Goal: Register for event/course

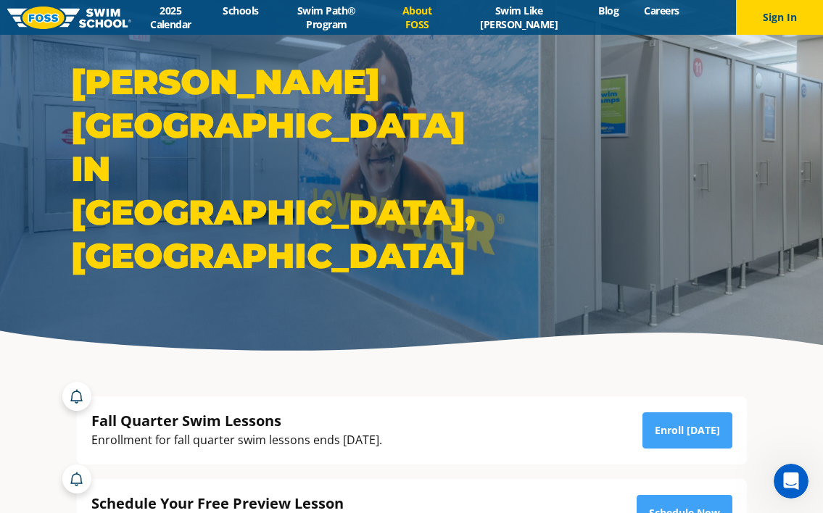
click at [439, 12] on link "About FOSS" at bounding box center [417, 18] width 70 height 28
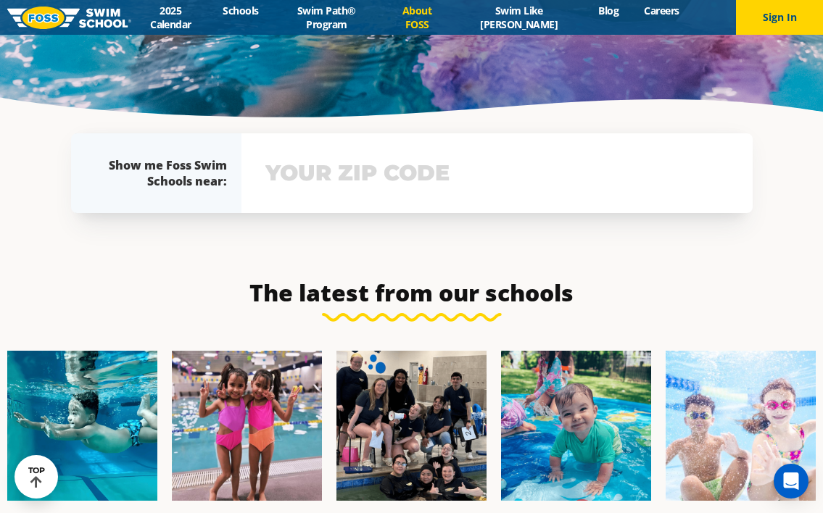
scroll to position [3205, 0]
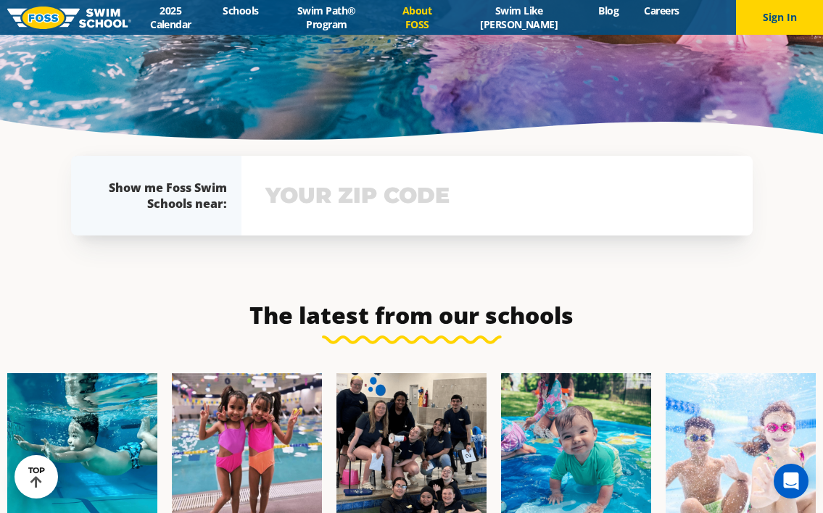
click at [319, 175] on input "text" at bounding box center [497, 196] width 470 height 42
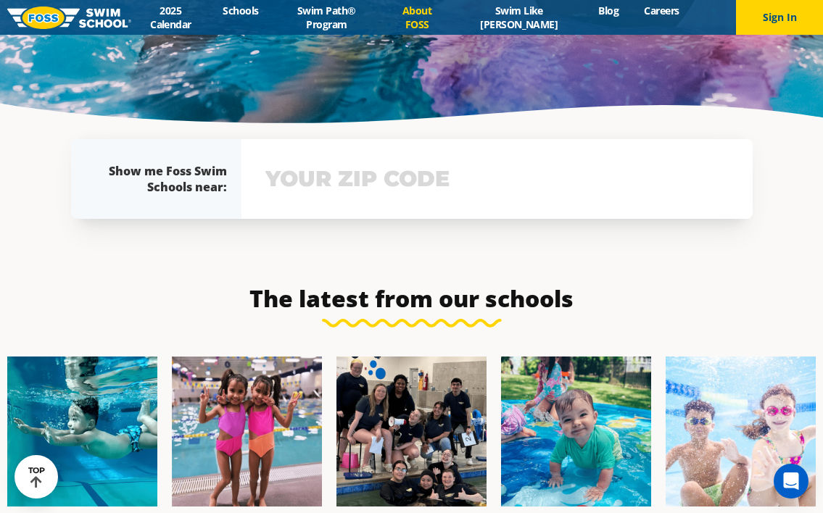
scroll to position [3209, 0]
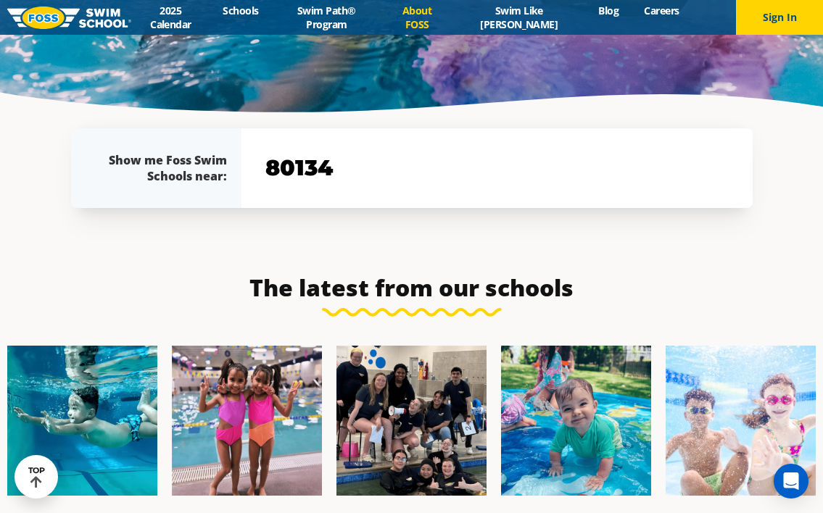
type input "80134"
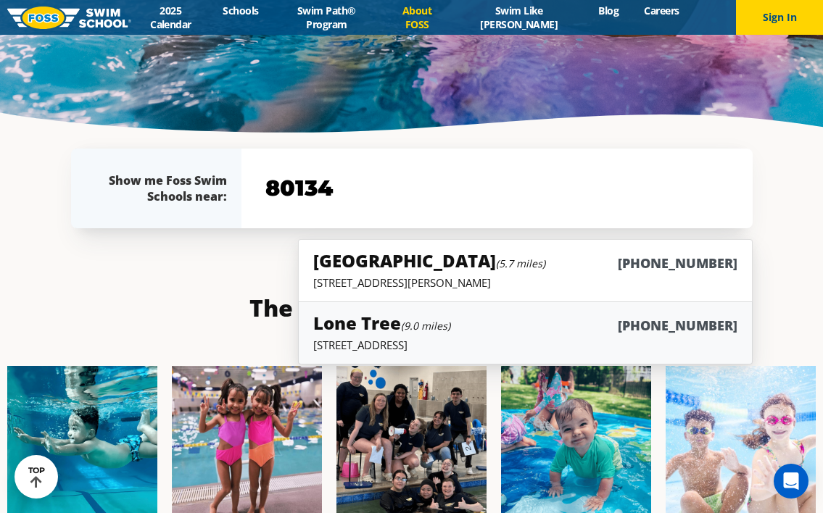
click at [439, 311] on h5 "Lone Tree (9.0 miles)" at bounding box center [381, 323] width 137 height 24
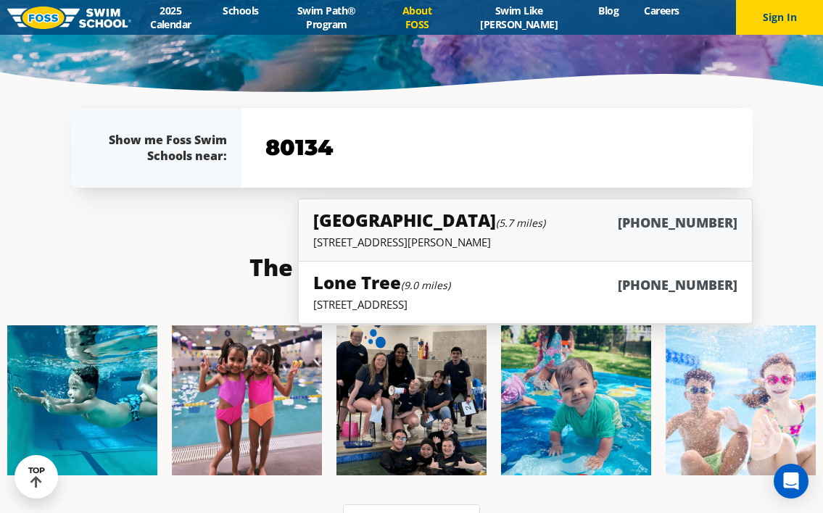
click at [399, 208] on h5 "Castle Rock (5.7 miles)" at bounding box center [429, 220] width 232 height 24
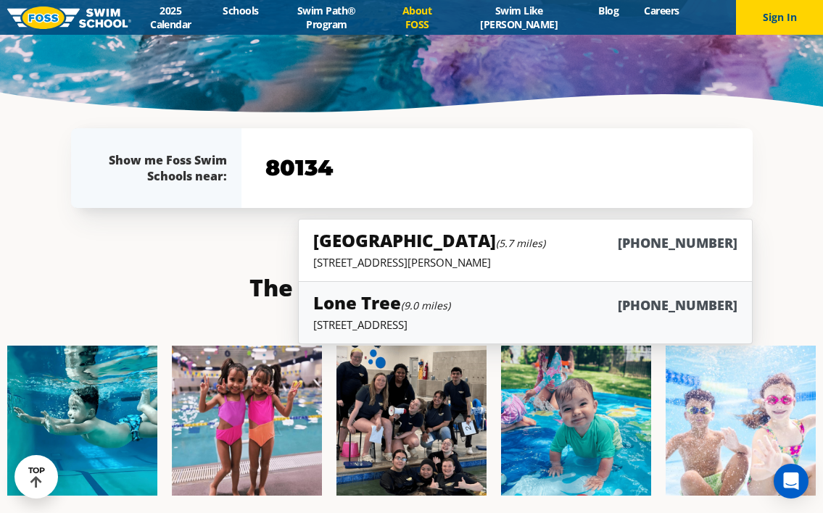
click at [420, 299] on small "(9.0 miles)" at bounding box center [425, 306] width 49 height 14
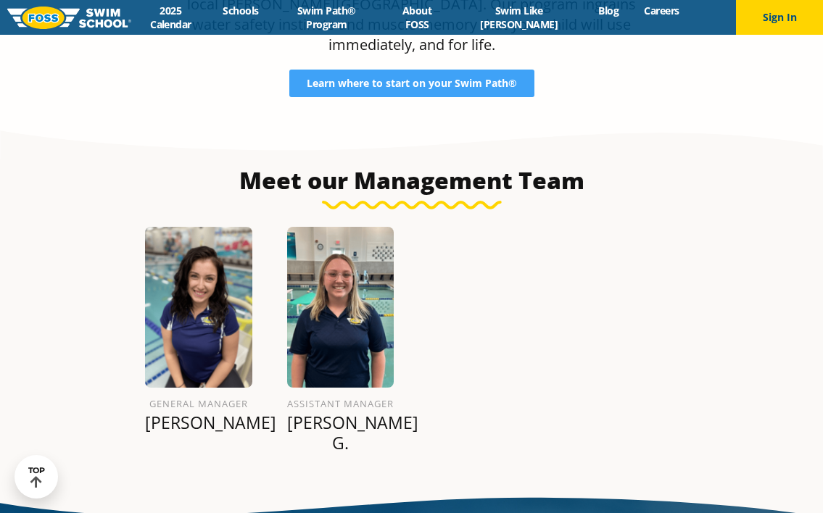
scroll to position [1637, 0]
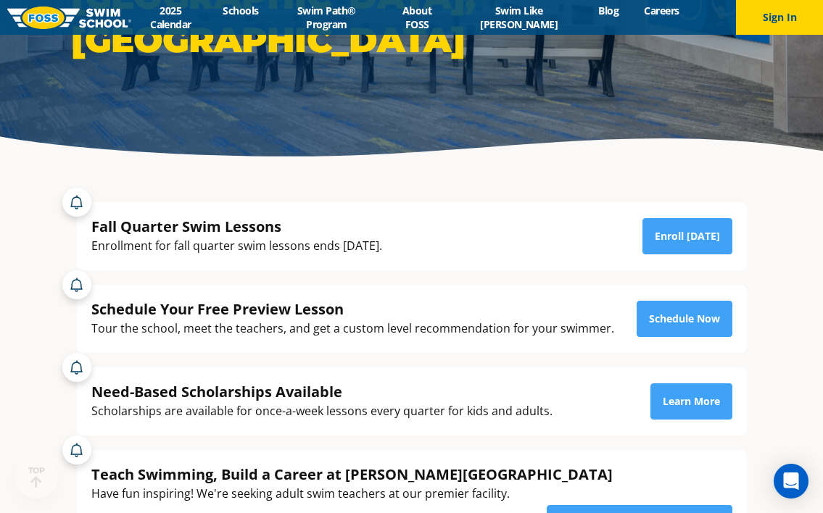
scroll to position [212, 0]
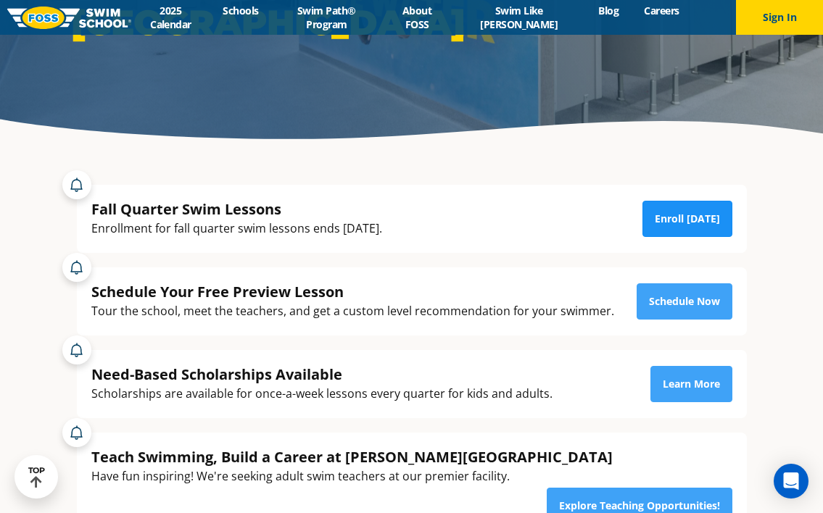
click at [679, 226] on link "Enroll Today" at bounding box center [687, 219] width 90 height 36
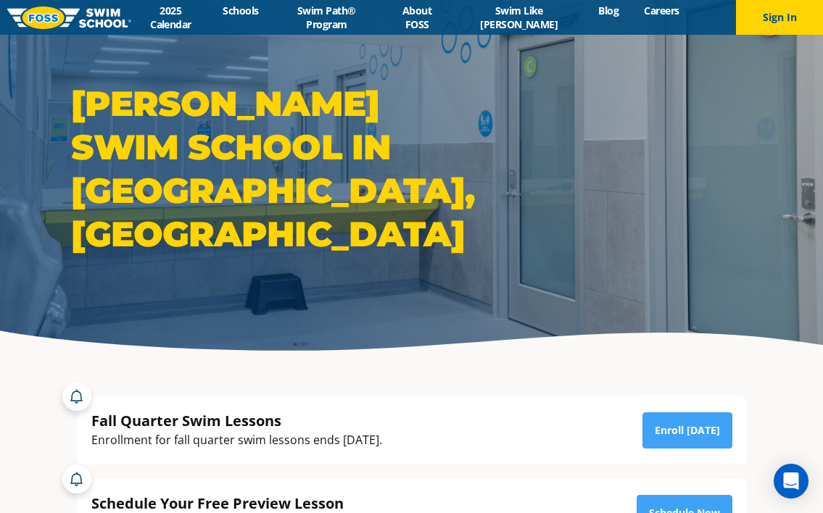
scroll to position [0, 0]
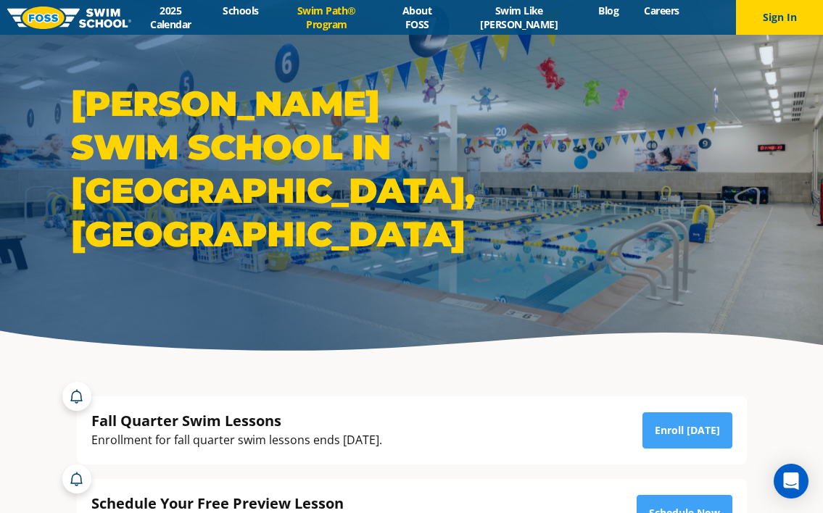
click at [355, 25] on link "Swim Path® Program" at bounding box center [326, 18] width 111 height 28
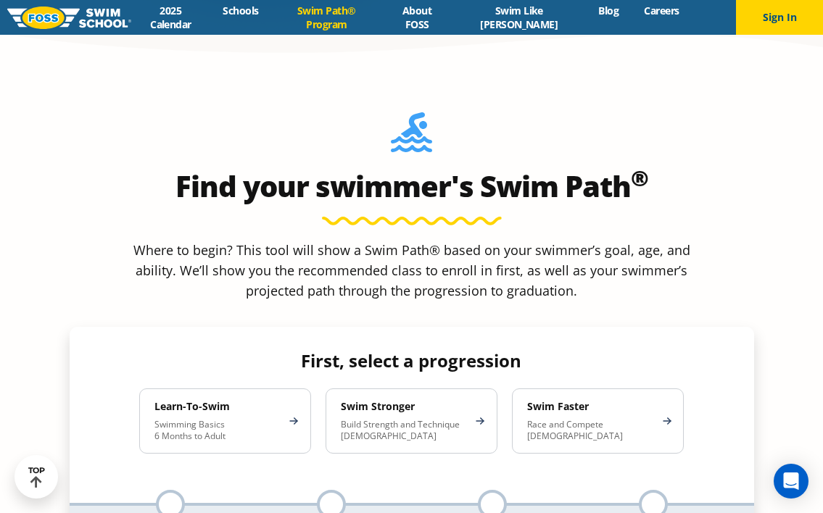
scroll to position [1224, 0]
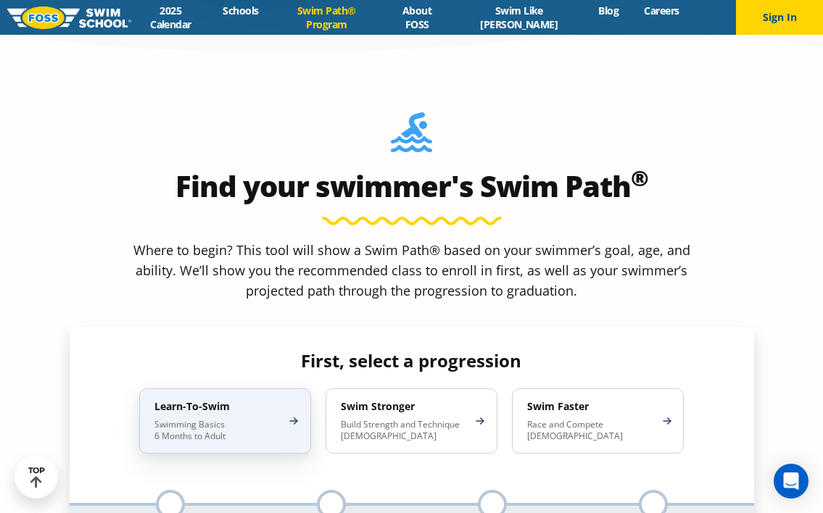
click at [233, 400] on h4 "Learn-To-Swim" at bounding box center [217, 406] width 127 height 13
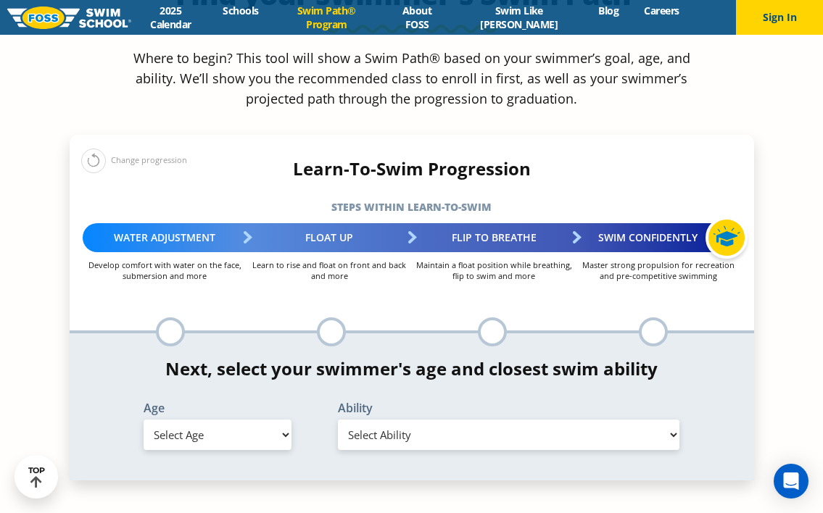
scroll to position [1418, 0]
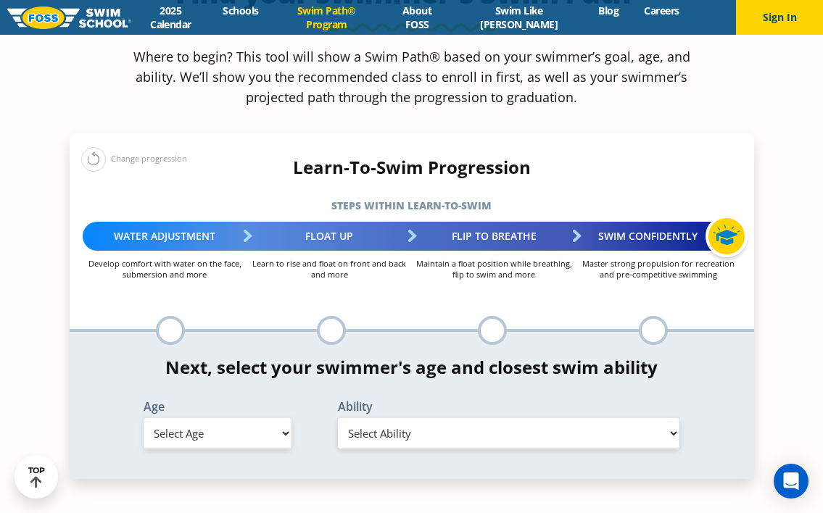
select select "2-years"
select select "2-years-comfortable-with-water-poured-over-face-eyes-and-ears-and-with-ears-in-…"
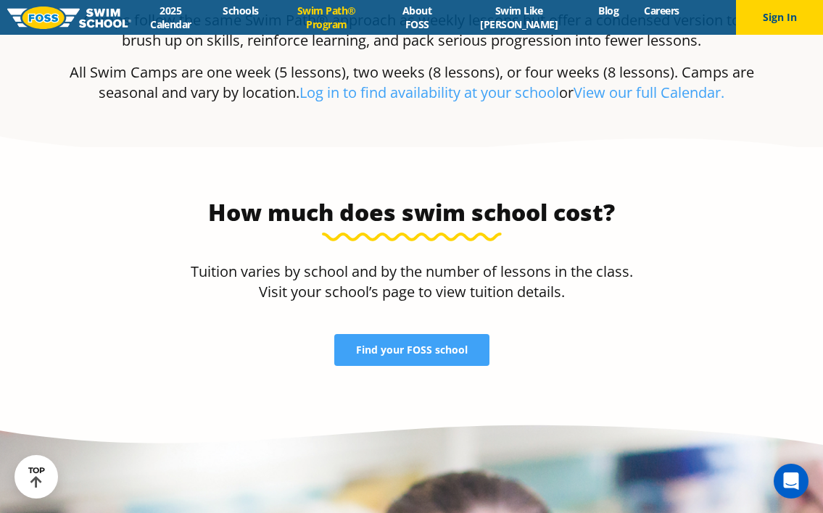
scroll to position [3242, 0]
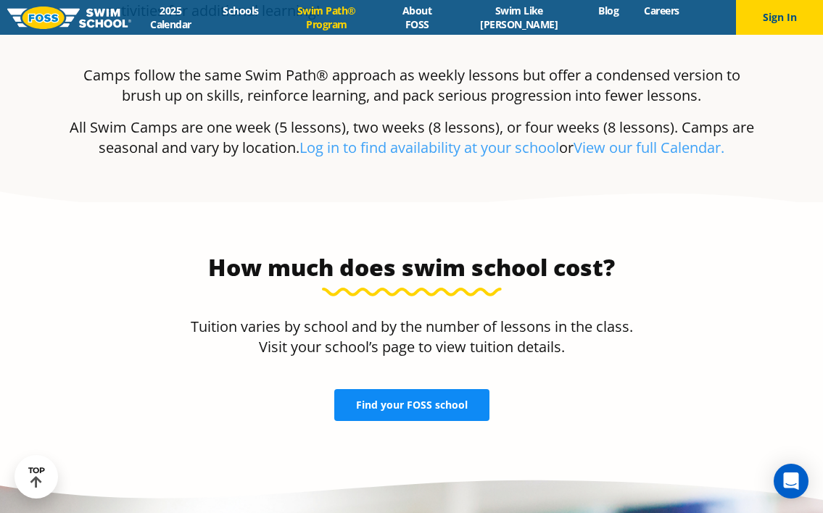
click at [399, 400] on span "Find your FOSS school" at bounding box center [412, 405] width 112 height 10
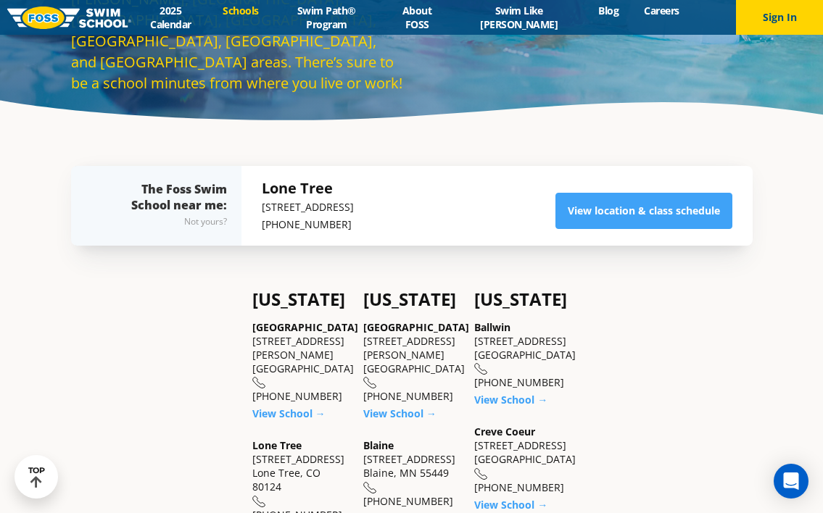
scroll to position [231, 0]
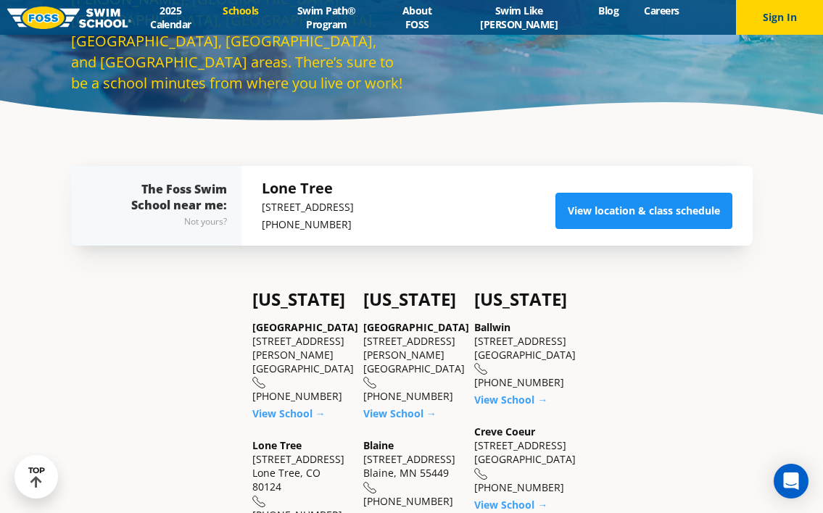
click at [633, 213] on link "View location & class schedule" at bounding box center [643, 211] width 177 height 36
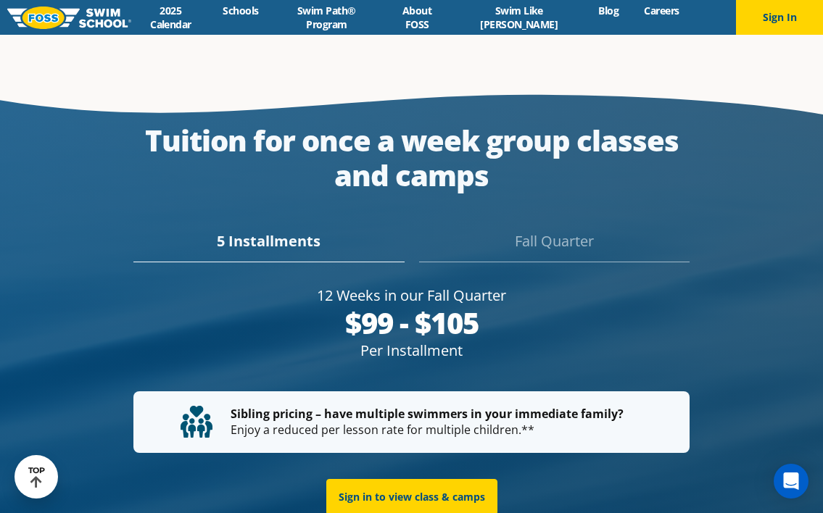
scroll to position [2613, 0]
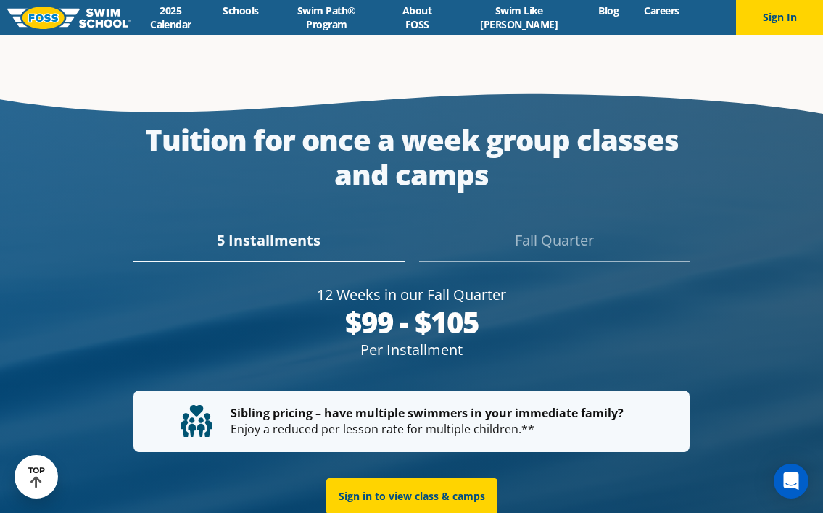
click at [575, 230] on div "Fall Quarter" at bounding box center [554, 246] width 270 height 32
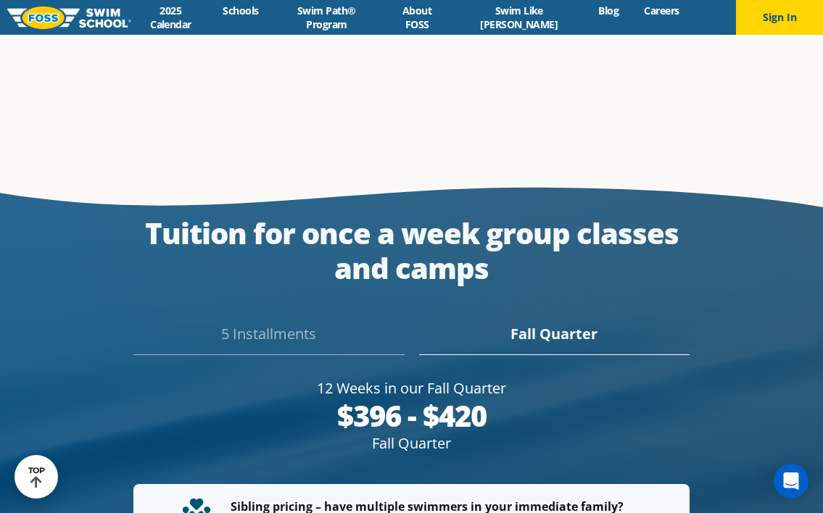
scroll to position [2499, 0]
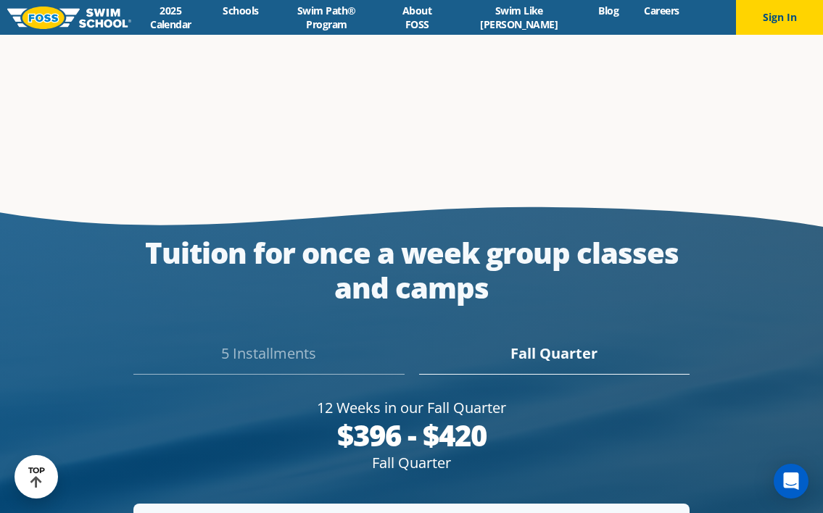
click at [304, 343] on div "5 Installments" at bounding box center [268, 359] width 270 height 32
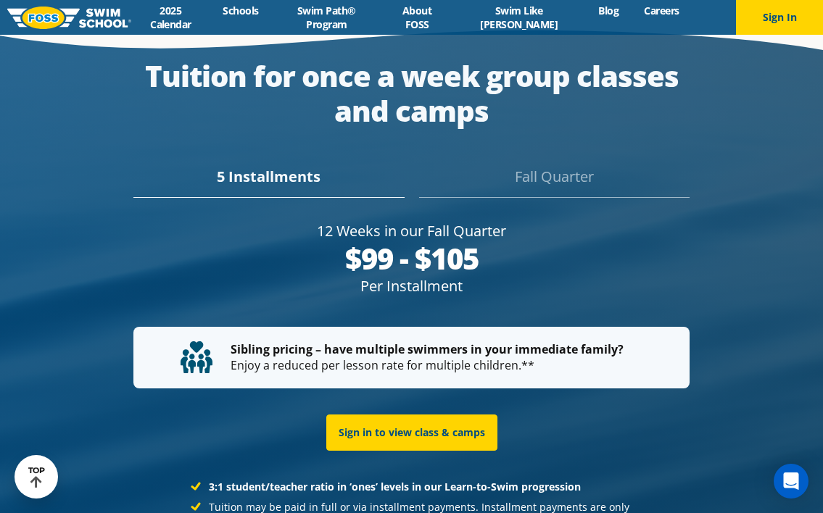
scroll to position [2676, 0]
click at [254, 166] on div "5 Installments" at bounding box center [268, 182] width 270 height 32
click at [257, 166] on div "5 Installments" at bounding box center [268, 182] width 270 height 32
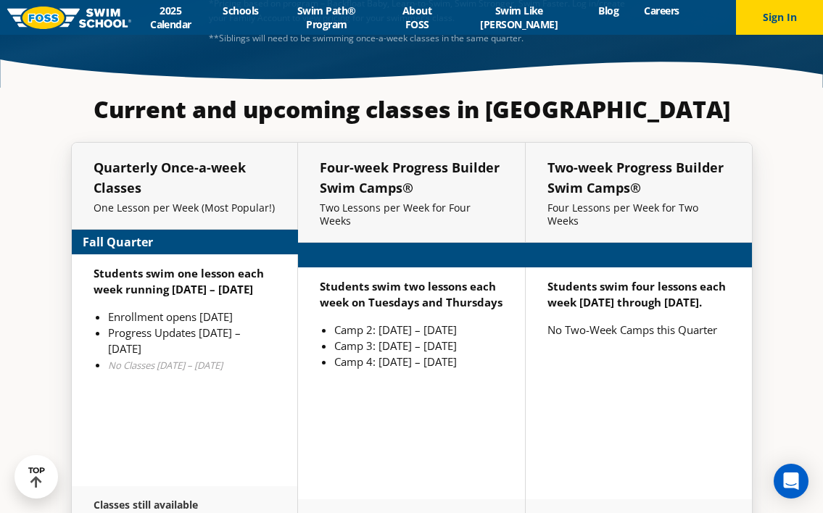
scroll to position [3270, 0]
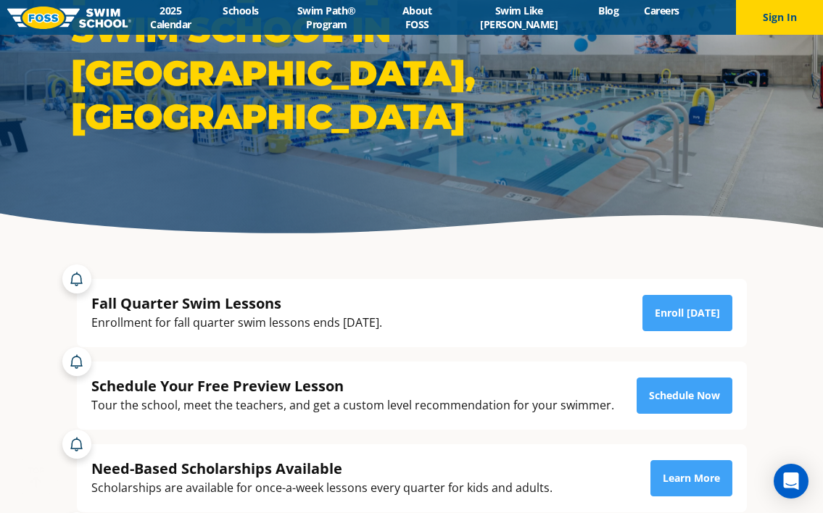
scroll to position [155, 0]
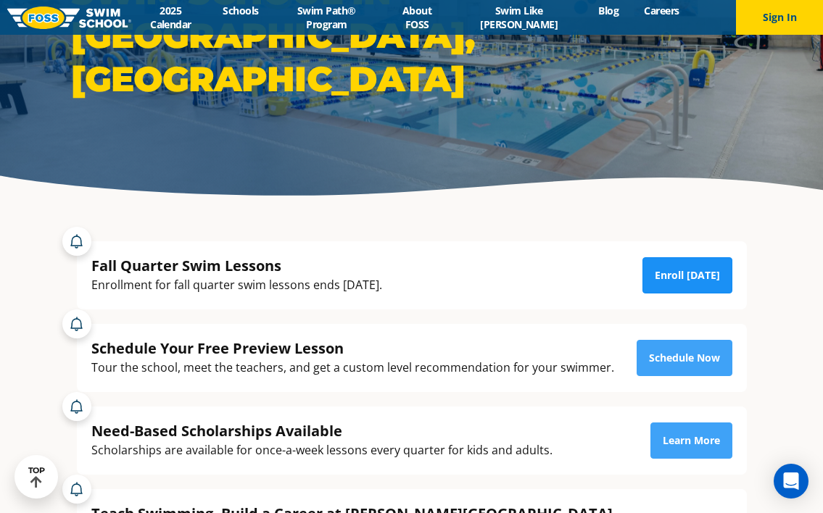
click at [684, 272] on link "Enroll Today" at bounding box center [687, 275] width 90 height 36
click at [158, 263] on div "Fall Quarter Swim Lessons" at bounding box center [236, 266] width 291 height 20
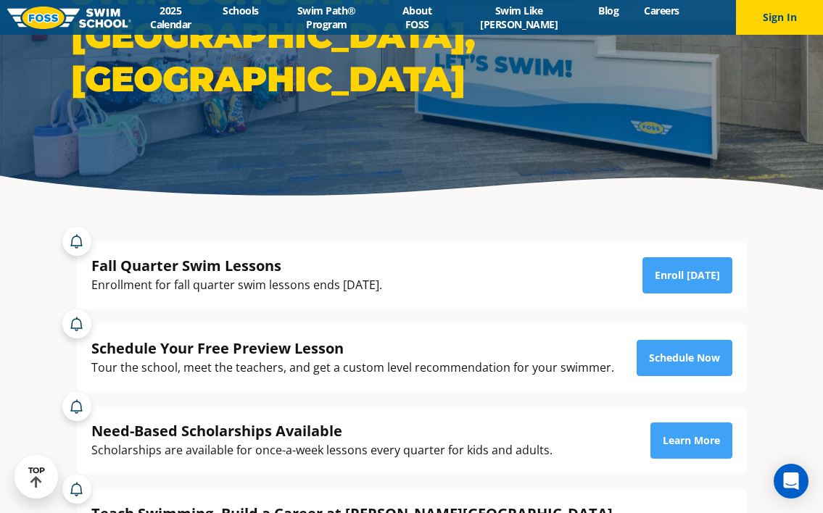
click at [77, 246] on div at bounding box center [76, 241] width 29 height 29
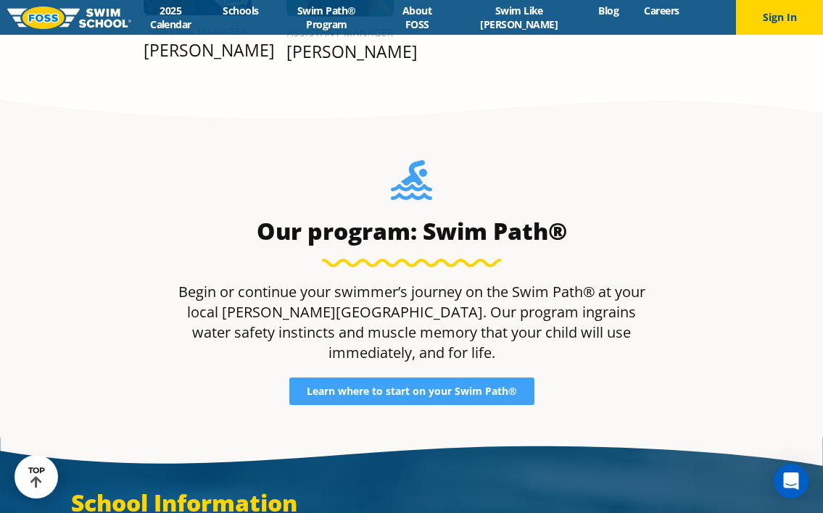
scroll to position [1665, 0]
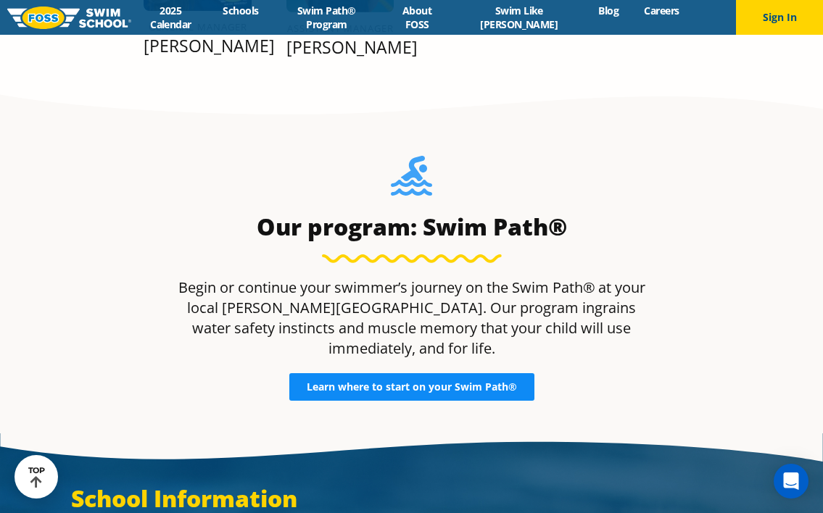
click at [409, 373] on link "Learn where to start on your Swim Path®" at bounding box center [411, 387] width 245 height 28
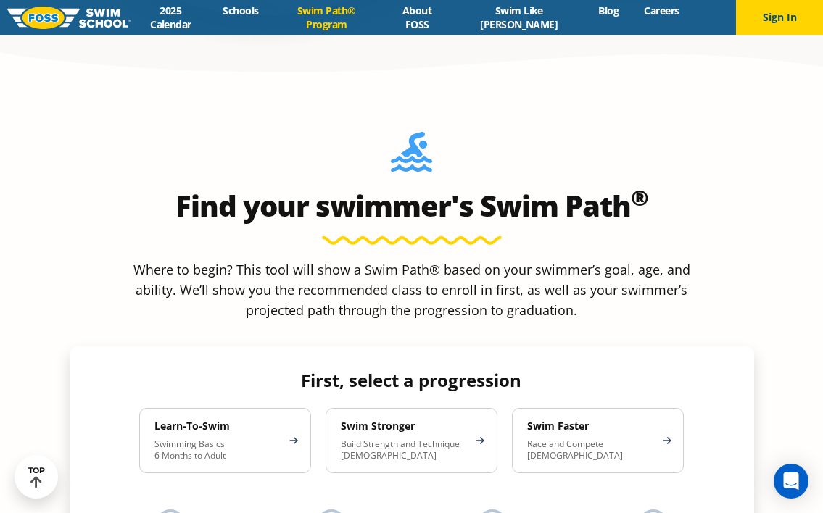
scroll to position [1200, 0]
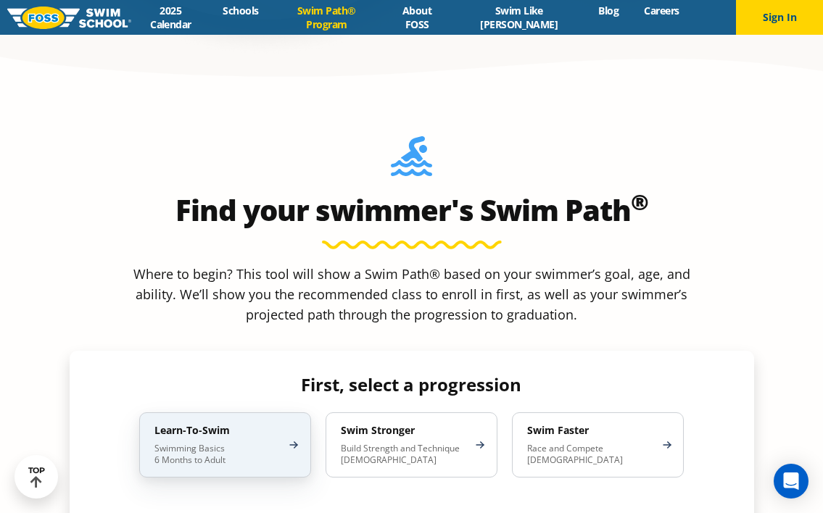
click at [181, 412] on div "Learn-To-Swim Swimming Basics 6 Months to Adult" at bounding box center [225, 444] width 172 height 65
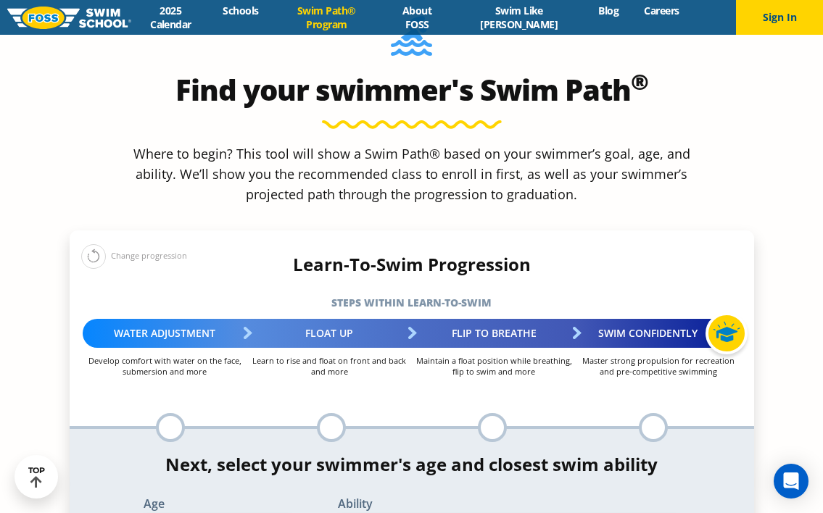
scroll to position [1322, 0]
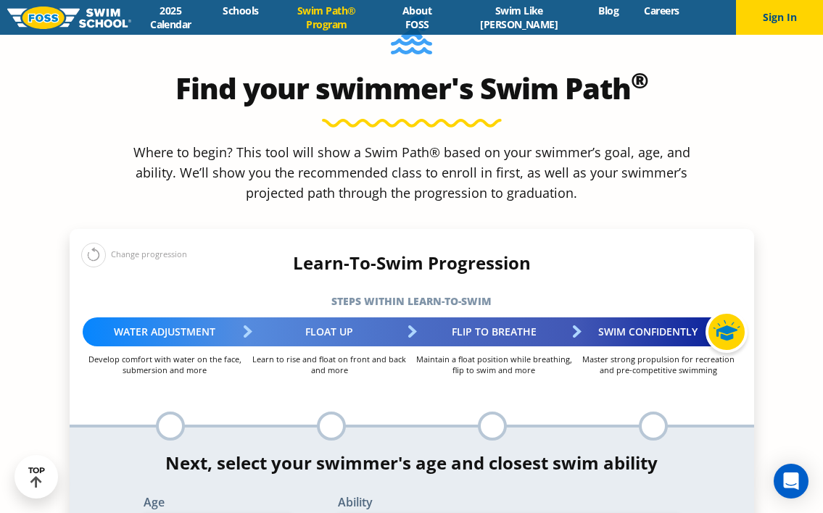
select select "2-years"
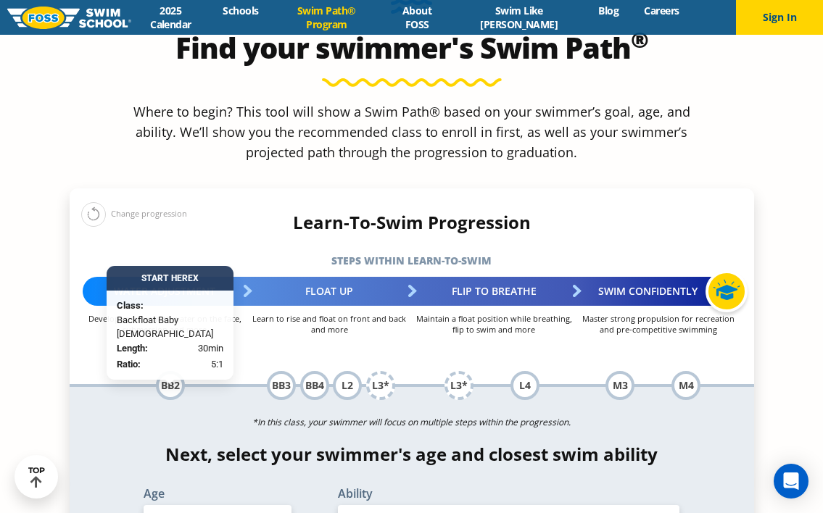
scroll to position [1364, 0]
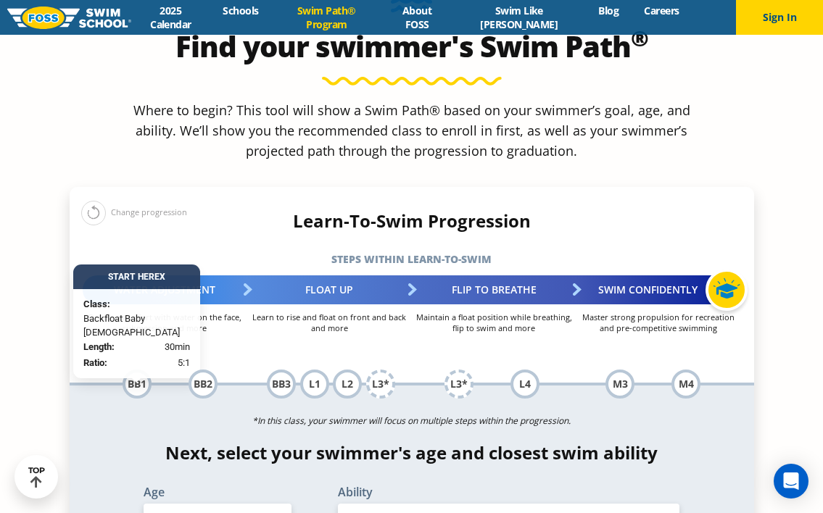
select select "2-years-comfortable-with-water-poured-over-face-eyes-and-ears-and-with-ears-in-…"
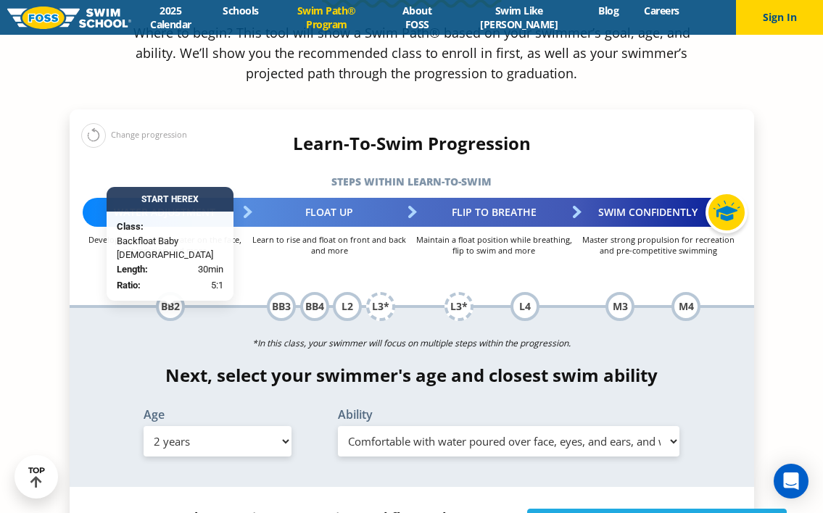
scroll to position [1448, 0]
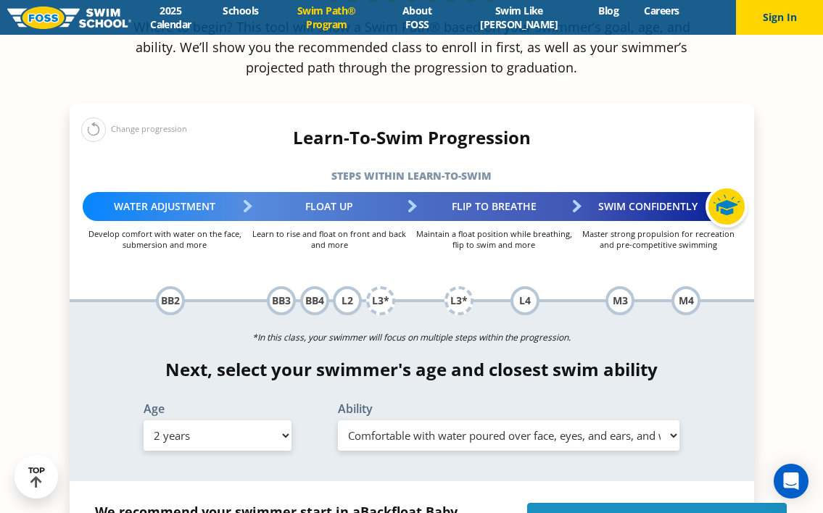
click at [608, 503] on link "Enroll in Backfloat Baby 2" at bounding box center [657, 521] width 260 height 36
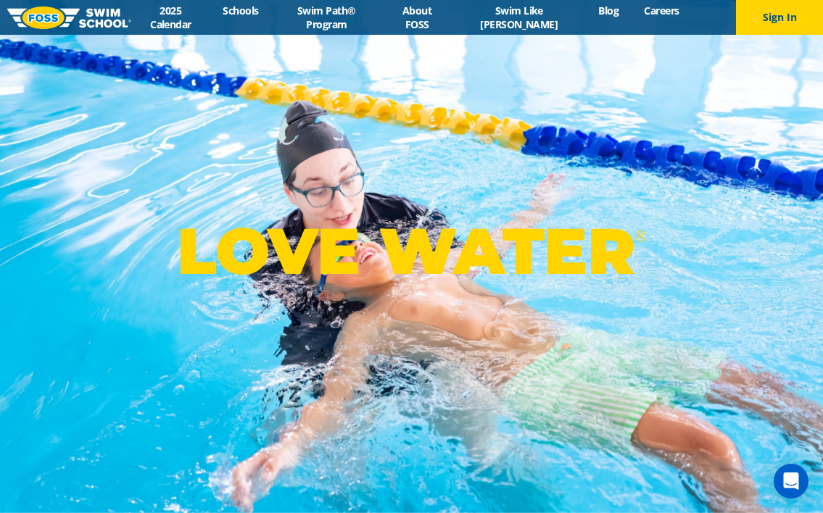
click at [57, 16] on img at bounding box center [69, 18] width 124 height 22
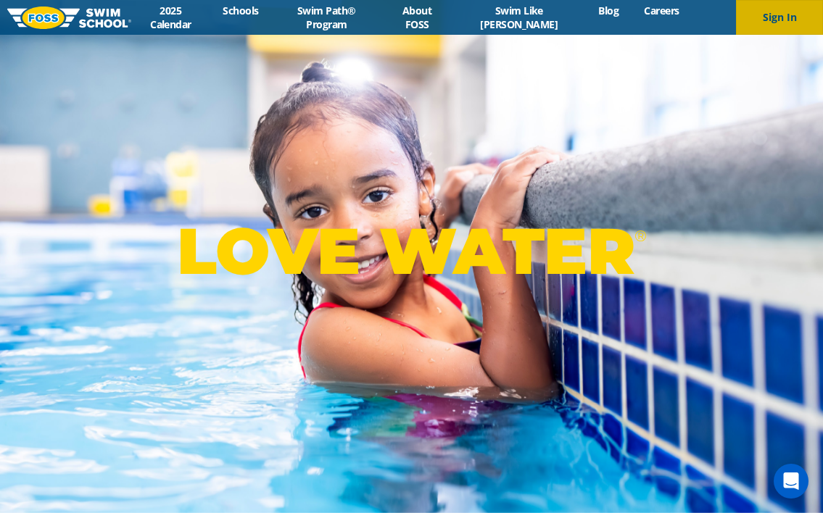
click at [782, 26] on button "Sign In" at bounding box center [779, 17] width 87 height 35
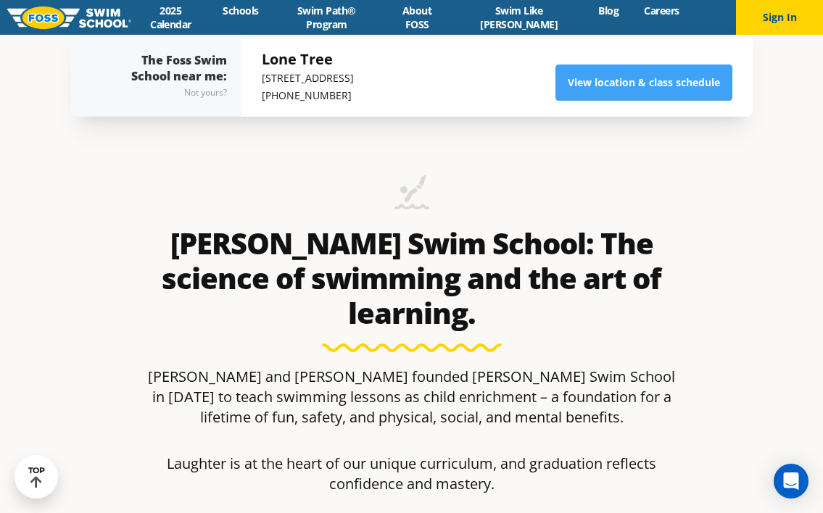
scroll to position [527, 0]
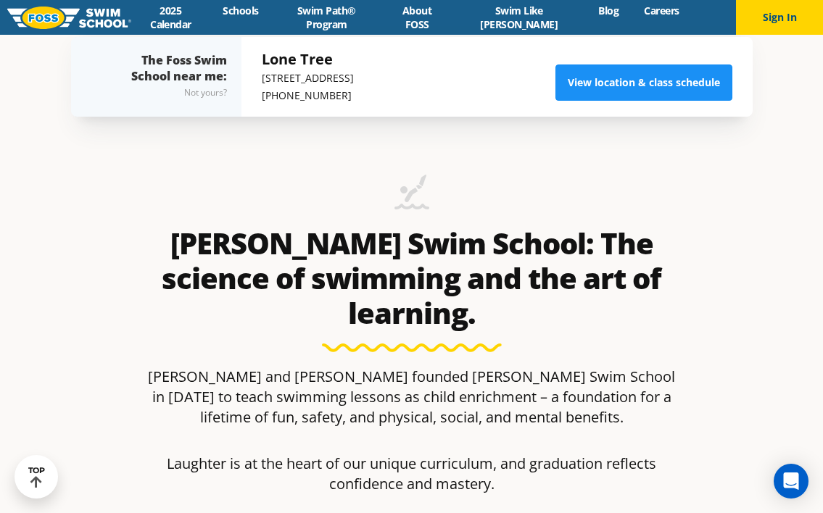
click at [665, 91] on link "View location & class schedule" at bounding box center [643, 83] width 177 height 36
